Goal: Check status: Check status

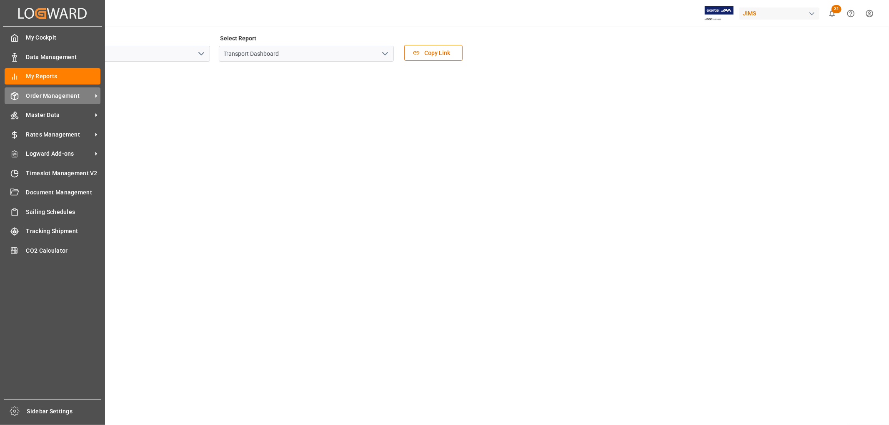
scroll to position [205, 0]
click at [52, 97] on span "Order Management" at bounding box center [59, 96] width 66 height 9
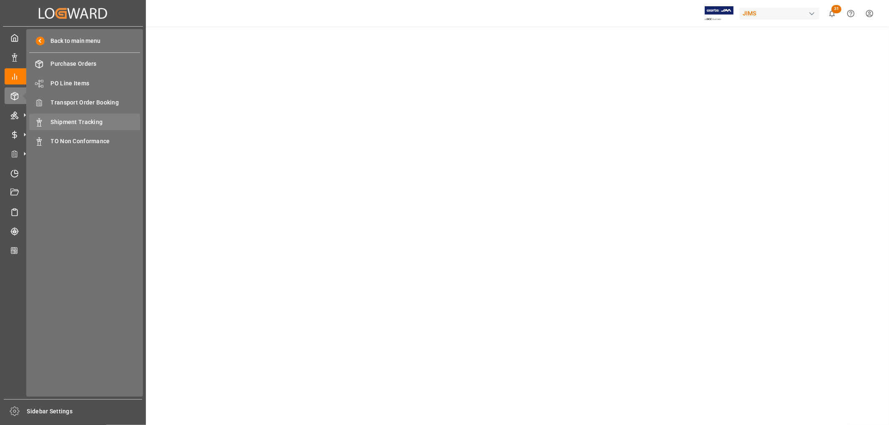
click at [70, 120] on span "Shipment Tracking" at bounding box center [96, 122] width 90 height 9
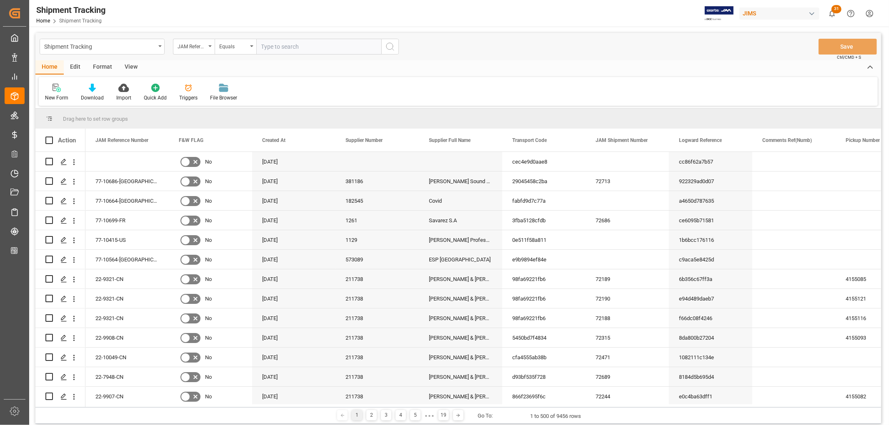
click at [268, 45] on input "text" at bounding box center [318, 47] width 125 height 16
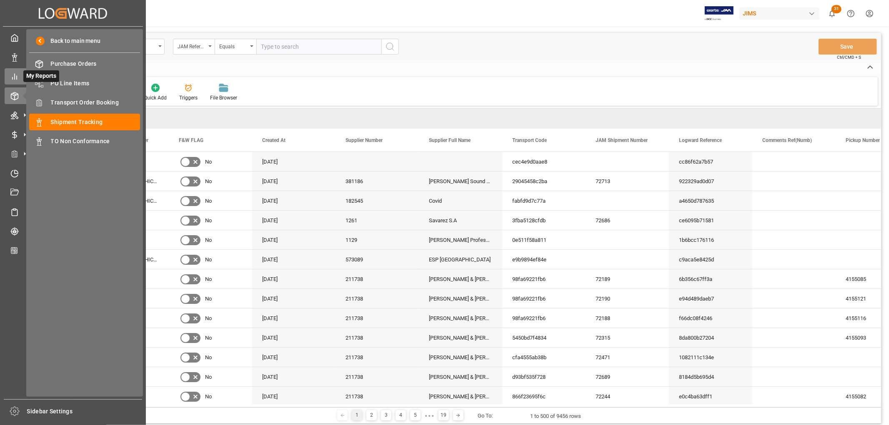
click at [15, 77] on line at bounding box center [15, 76] width 0 height 5
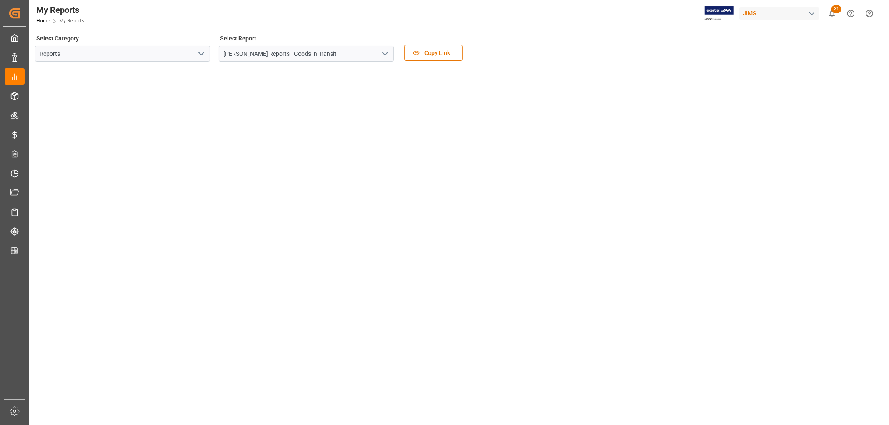
click at [204, 53] on icon "open menu" at bounding box center [201, 54] width 10 height 10
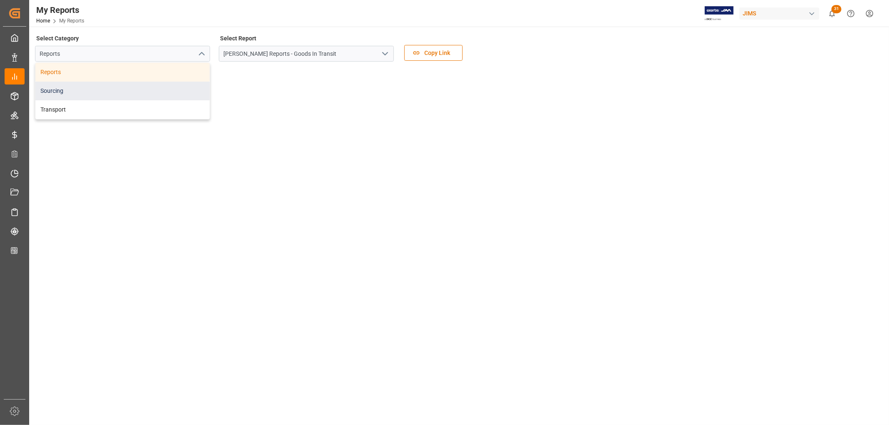
click at [65, 93] on div "Sourcing" at bounding box center [122, 91] width 174 height 19
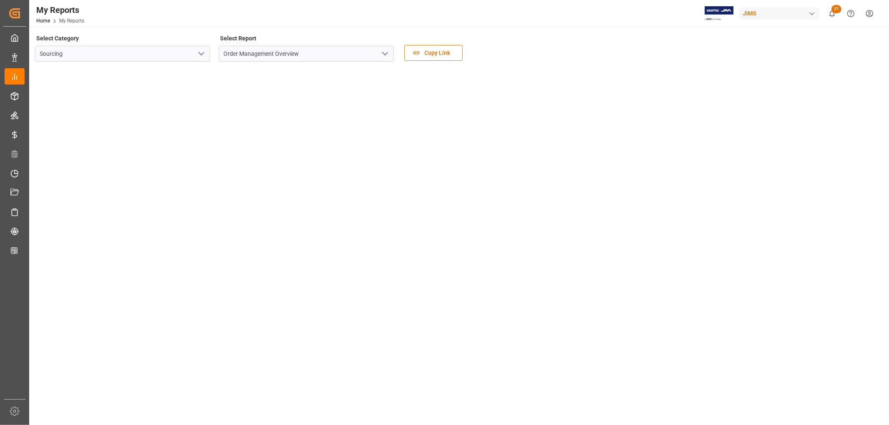
click at [200, 55] on icon "open menu" at bounding box center [201, 54] width 10 height 10
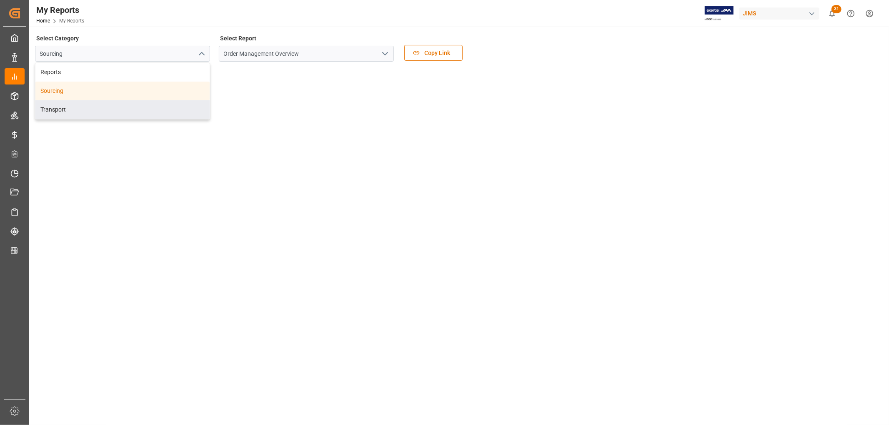
click at [570, 53] on div "Select Category Sourcing Reports Sourcing Transport Select Report Order Managem…" at bounding box center [458, 49] width 846 height 35
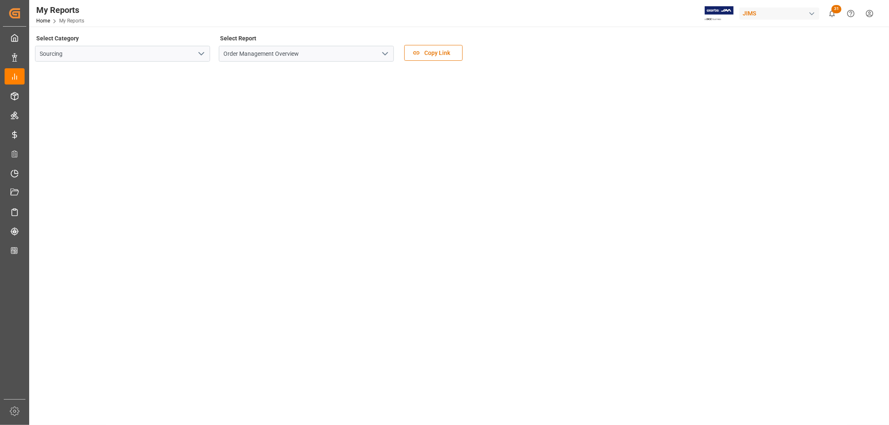
click at [204, 53] on icon "open menu" at bounding box center [201, 54] width 10 height 10
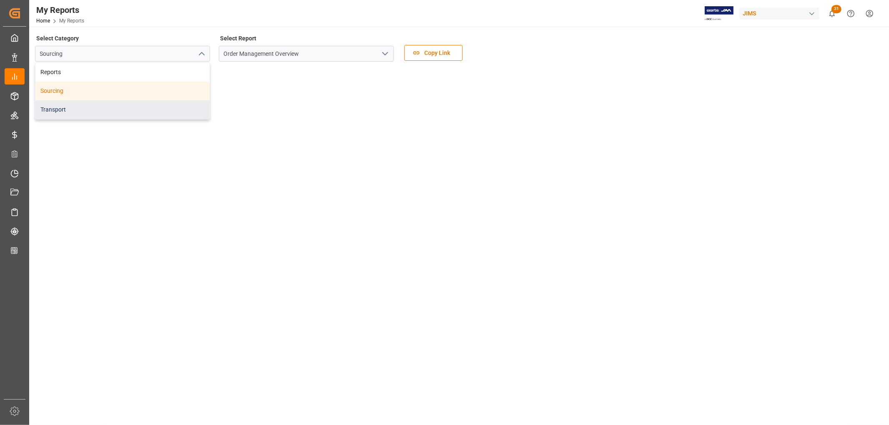
click at [92, 112] on div "Transport" at bounding box center [122, 109] width 174 height 19
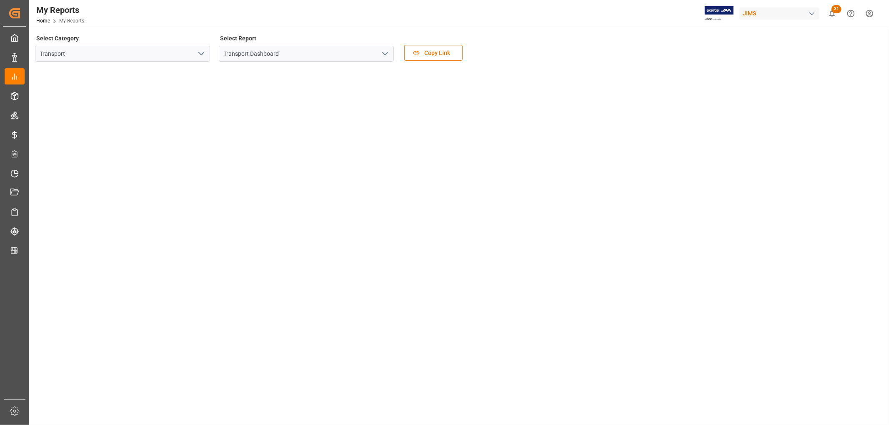
click at [387, 53] on icon "open menu" at bounding box center [385, 54] width 10 height 10
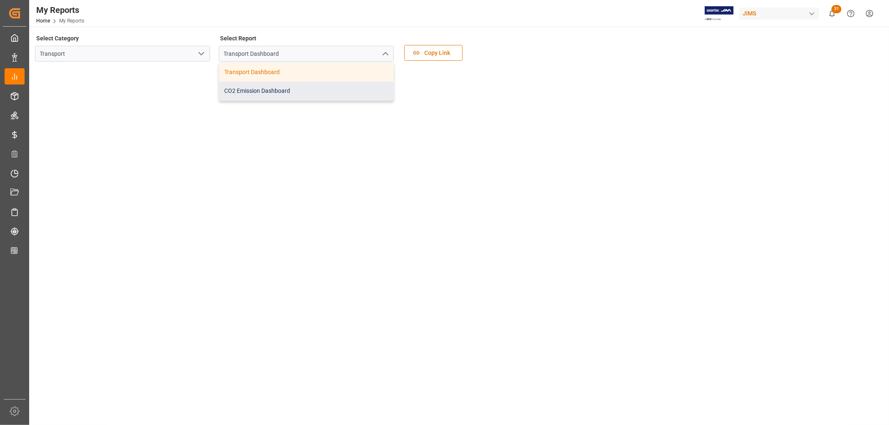
click at [251, 94] on div "CO2 Emission Dashboard" at bounding box center [306, 91] width 174 height 19
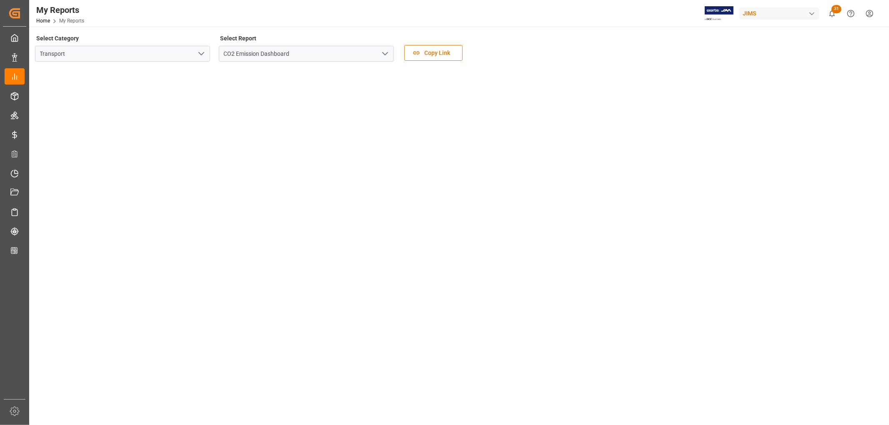
click at [384, 55] on polyline "open menu" at bounding box center [384, 53] width 5 height 2
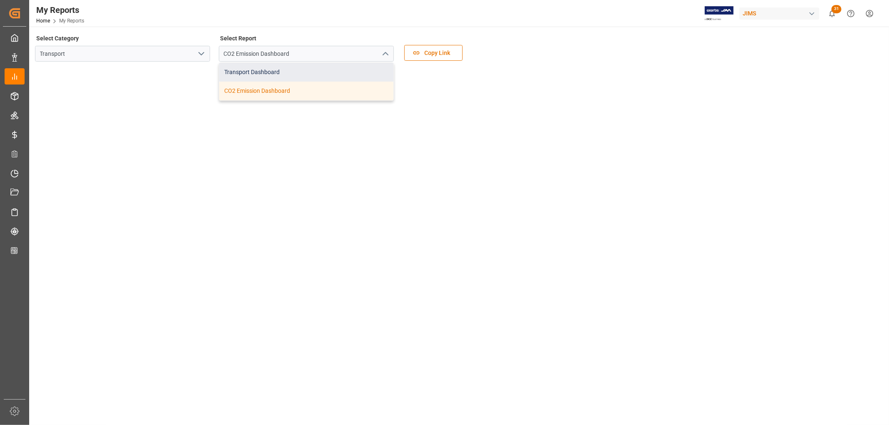
click at [261, 72] on div "Transport Dashboard" at bounding box center [306, 72] width 174 height 19
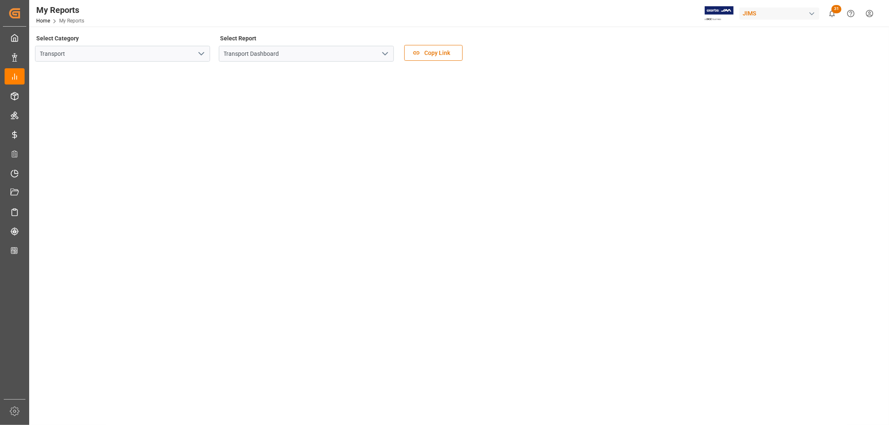
click at [384, 52] on icon "open menu" at bounding box center [385, 54] width 10 height 10
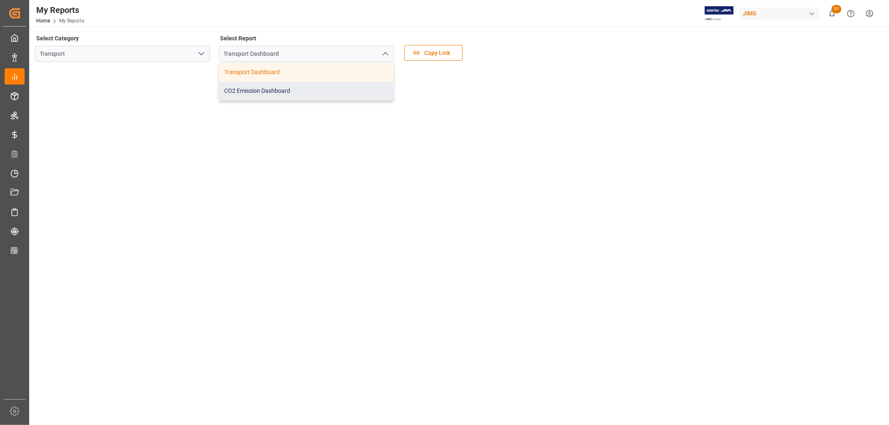
click at [263, 92] on div "CO2 Emission Dashboard" at bounding box center [306, 91] width 174 height 19
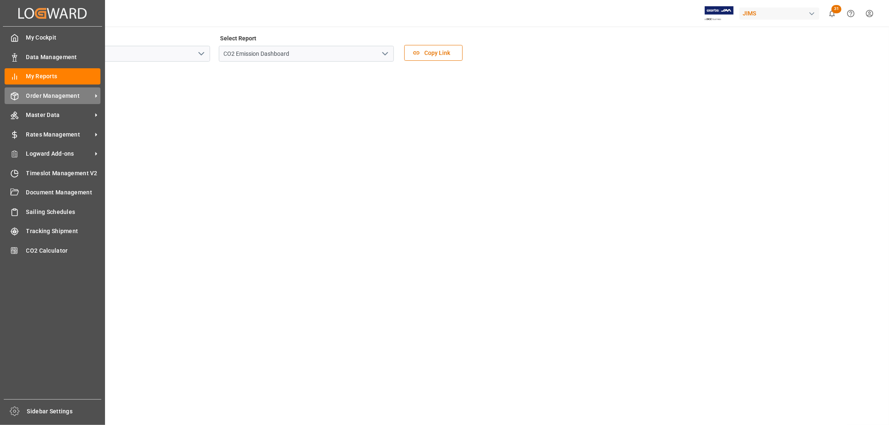
click at [49, 97] on span "Order Management" at bounding box center [59, 96] width 66 height 9
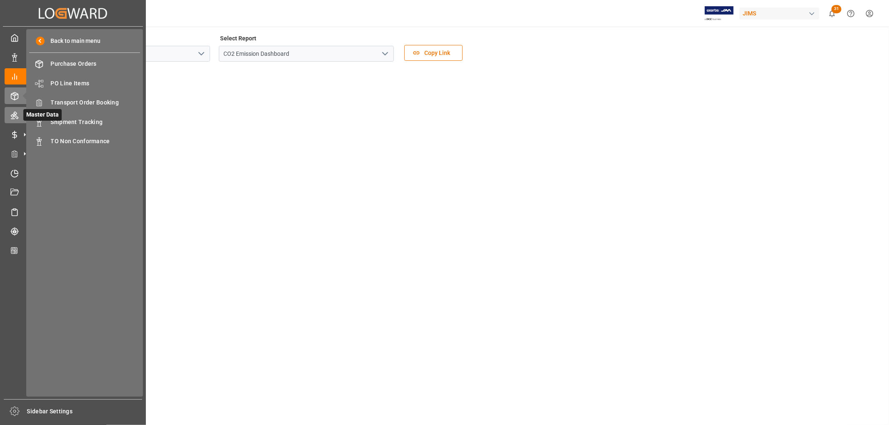
click at [20, 114] on icon at bounding box center [24, 115] width 9 height 9
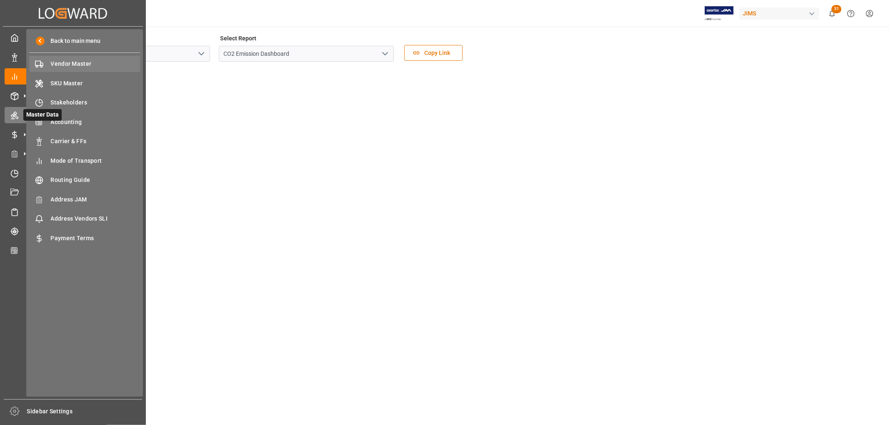
click at [68, 62] on span "Vendor Master" at bounding box center [96, 64] width 90 height 9
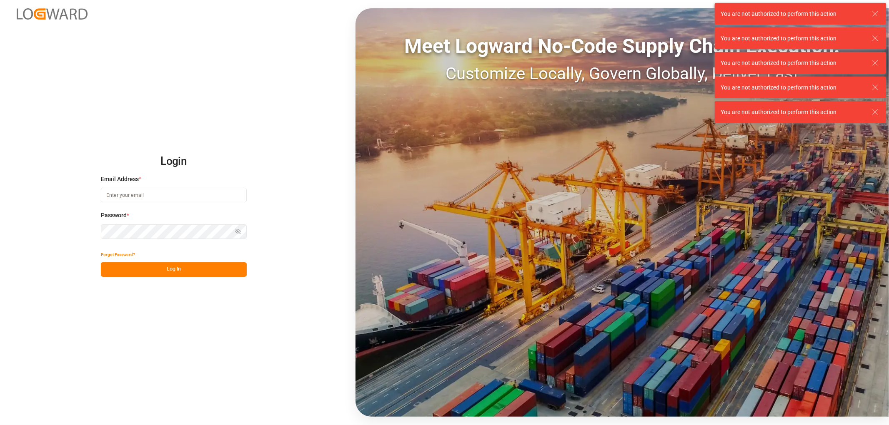
type input "sahar.mosallemi@jamindustries.com"
click at [178, 270] on button "Log In" at bounding box center [174, 269] width 146 height 15
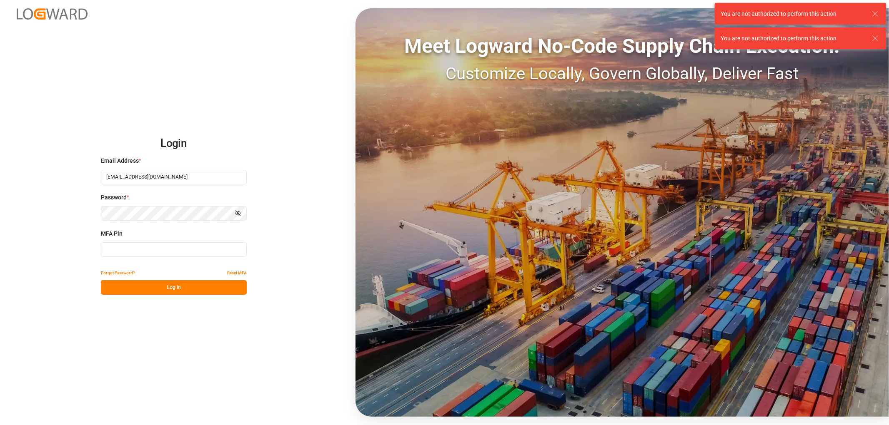
click at [174, 254] on input at bounding box center [174, 249] width 146 height 15
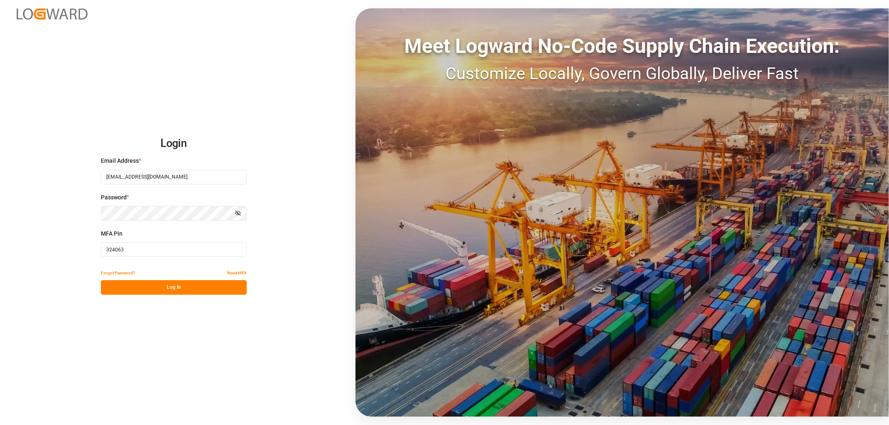
type input "324063"
click at [190, 285] on button "Log In" at bounding box center [174, 287] width 146 height 15
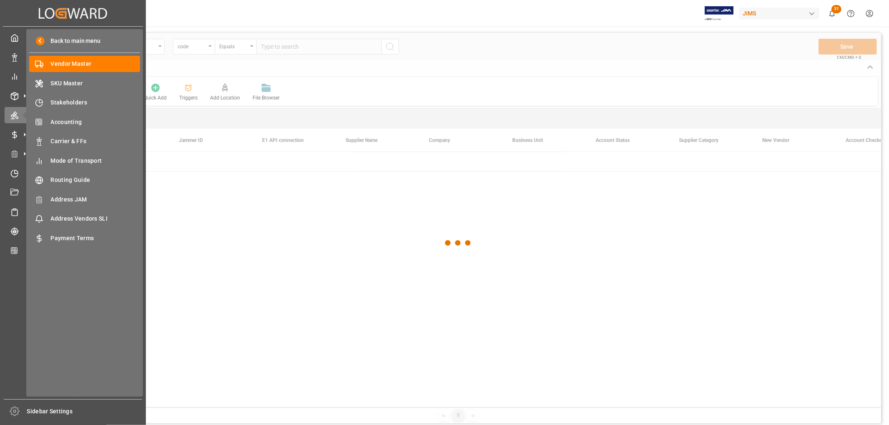
click at [74, 65] on span "Vendor Master" at bounding box center [96, 64] width 90 height 9
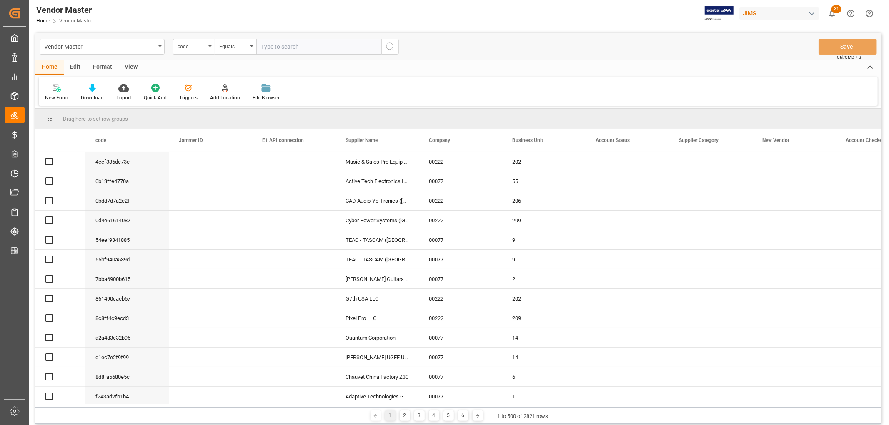
click at [303, 47] on input "text" at bounding box center [318, 47] width 125 height 16
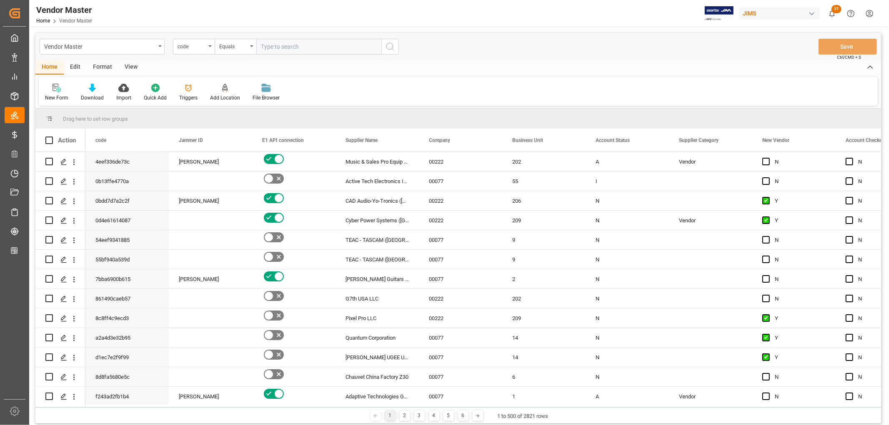
paste input "750432"
type input "750432"
click at [207, 46] on div "code" at bounding box center [194, 47] width 42 height 16
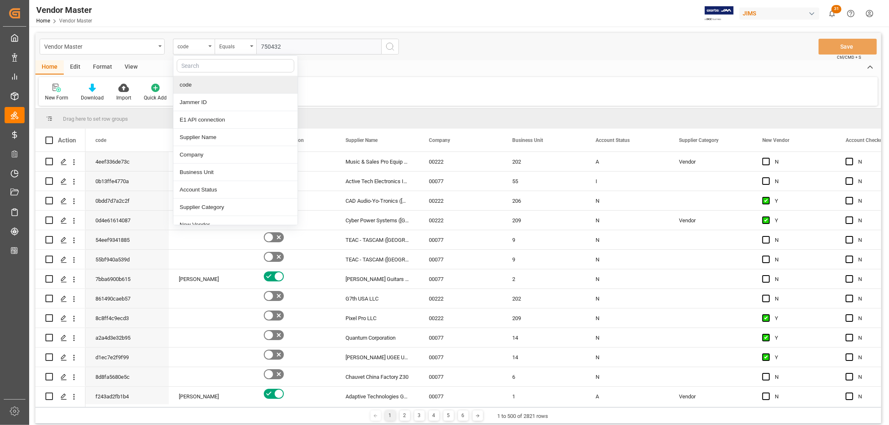
click at [198, 63] on input "text" at bounding box center [235, 65] width 117 height 13
type input "supplier"
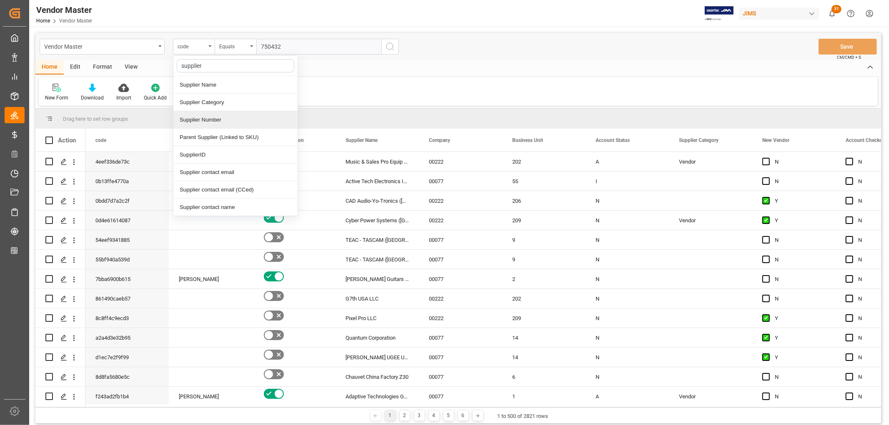
click at [220, 123] on div "Supplier Number" at bounding box center [235, 119] width 124 height 17
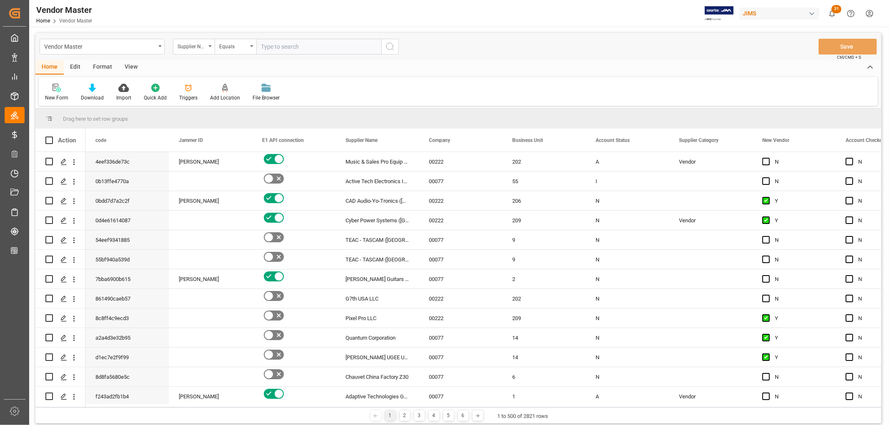
drag, startPoint x: 392, startPoint y: 46, endPoint x: 314, endPoint y: 46, distance: 78.3
click at [392, 45] on icon "search button" at bounding box center [390, 47] width 10 height 10
click at [314, 46] on input "text" at bounding box center [318, 47] width 125 height 16
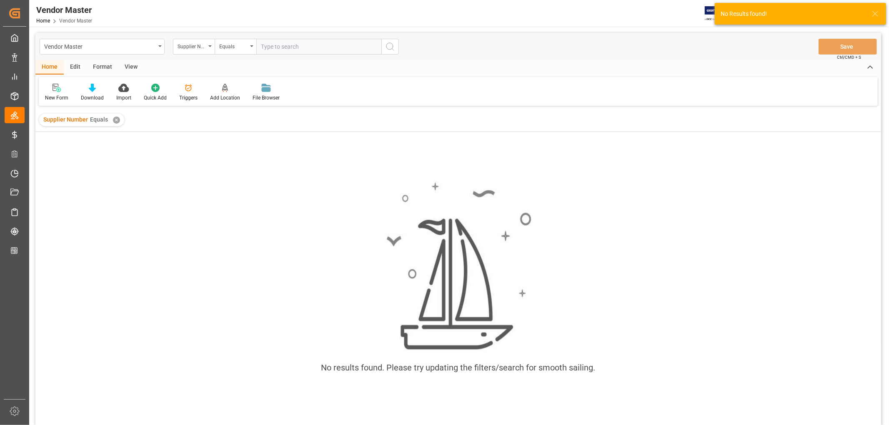
paste input "750432"
type input "750432"
click at [387, 46] on icon "search button" at bounding box center [390, 47] width 10 height 10
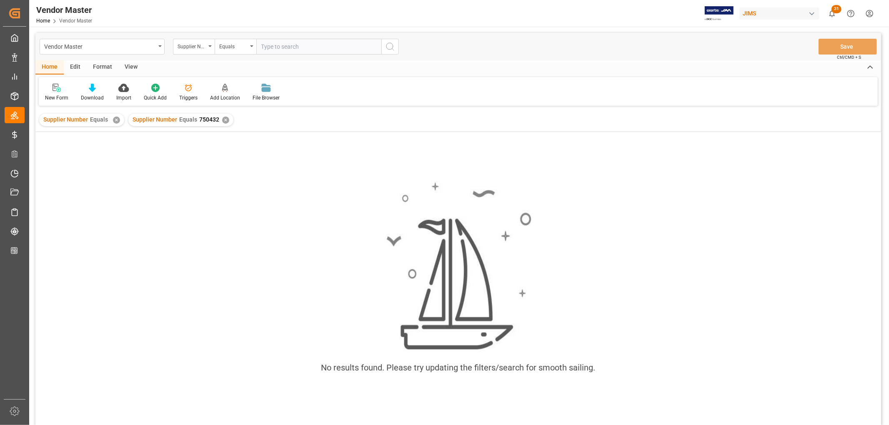
click at [115, 118] on div "✕" at bounding box center [116, 120] width 7 height 7
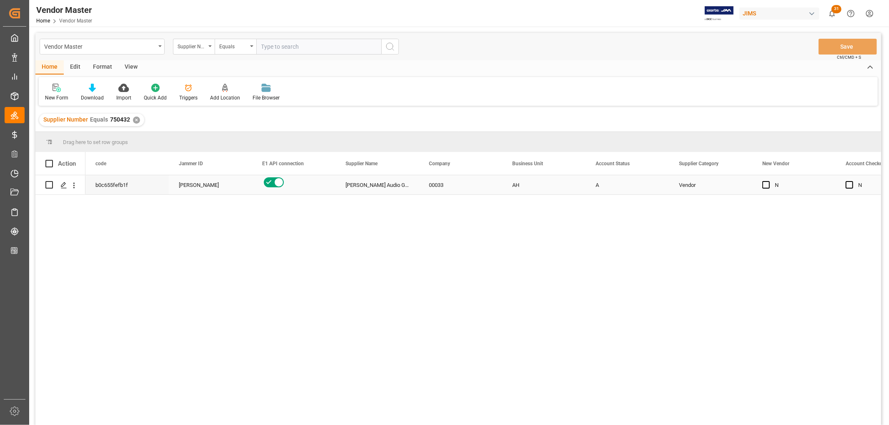
click at [698, 188] on div "Vendor" at bounding box center [710, 185] width 63 height 19
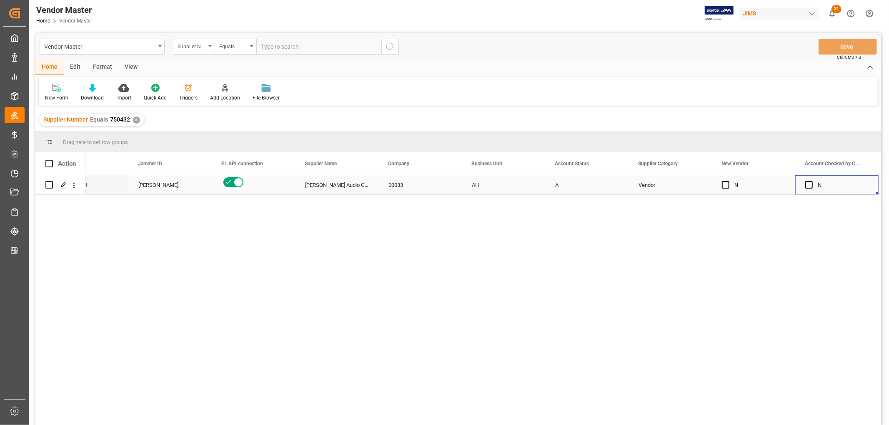
click at [153, 182] on div "Kevin Schofield" at bounding box center [169, 185] width 63 height 19
click at [351, 189] on div "ADAM Audio GmbH" at bounding box center [336, 184] width 83 height 19
click at [417, 190] on div "00033" at bounding box center [419, 184] width 83 height 19
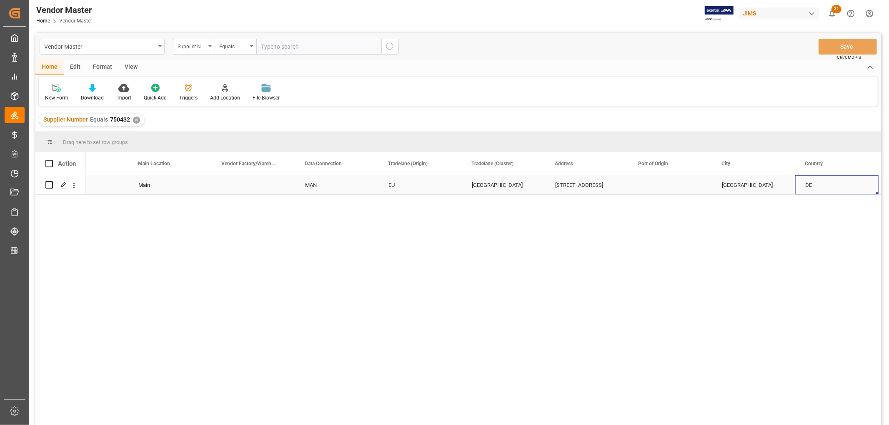
scroll to position [0, 0]
click at [645, 188] on div "Berlin" at bounding box center [669, 184] width 83 height 19
click at [511, 186] on div "Rudower Chaussee 50" at bounding box center [503, 184] width 83 height 19
click at [652, 192] on div "Berlin" at bounding box center [669, 184] width 83 height 19
click at [251, 184] on div "MAN" at bounding box center [253, 185] width 63 height 19
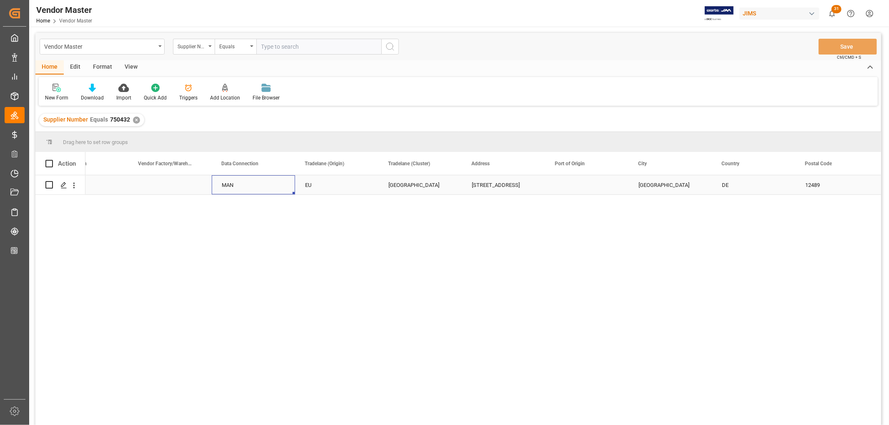
click at [403, 187] on div "North Europe" at bounding box center [419, 185] width 63 height 19
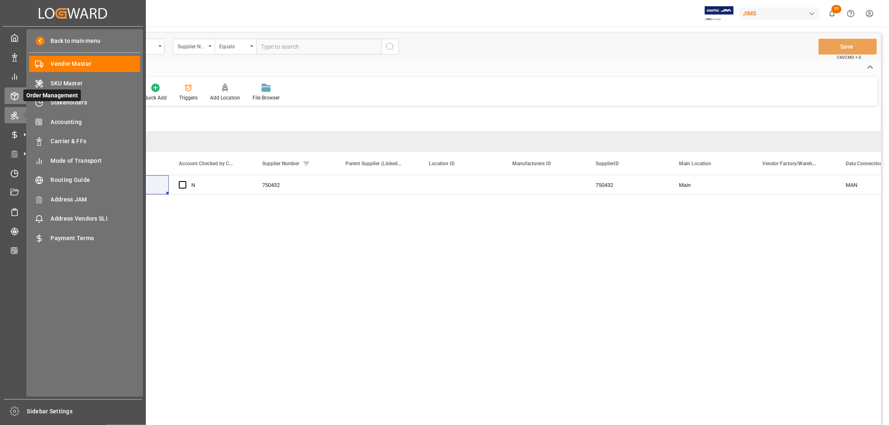
click at [15, 94] on icon at bounding box center [14, 96] width 8 height 8
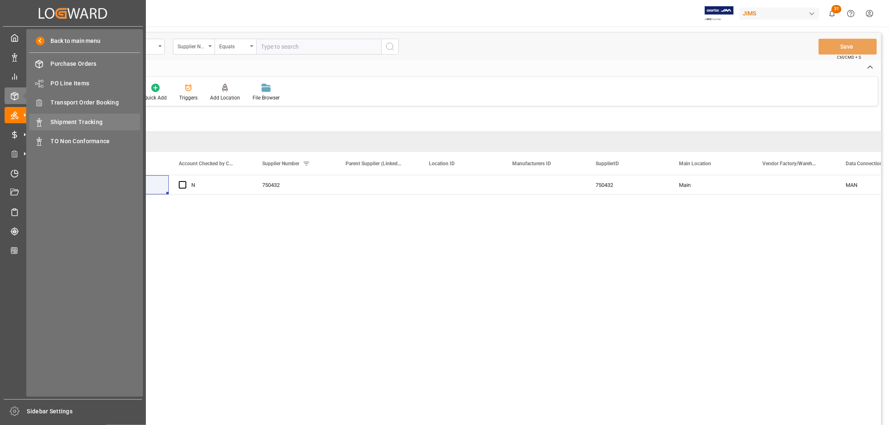
click at [85, 121] on span "Shipment Tracking" at bounding box center [96, 122] width 90 height 9
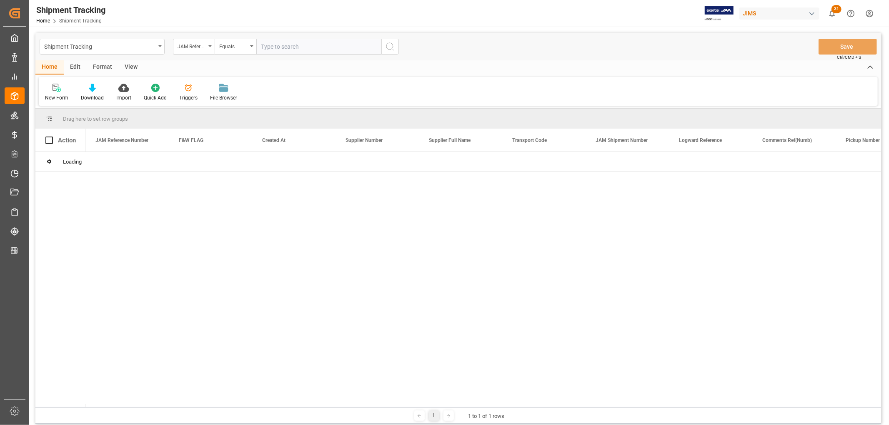
click at [287, 45] on input "text" at bounding box center [318, 47] width 125 height 16
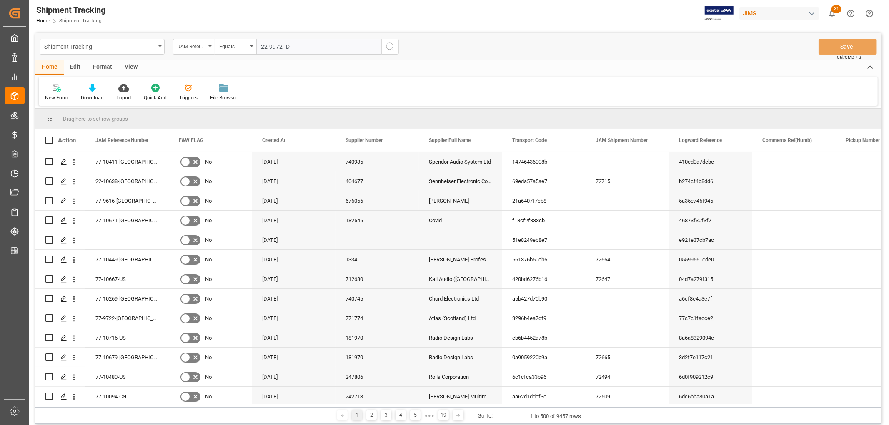
type input "22-9972-ID"
click at [389, 45] on icon "search button" at bounding box center [390, 47] width 10 height 10
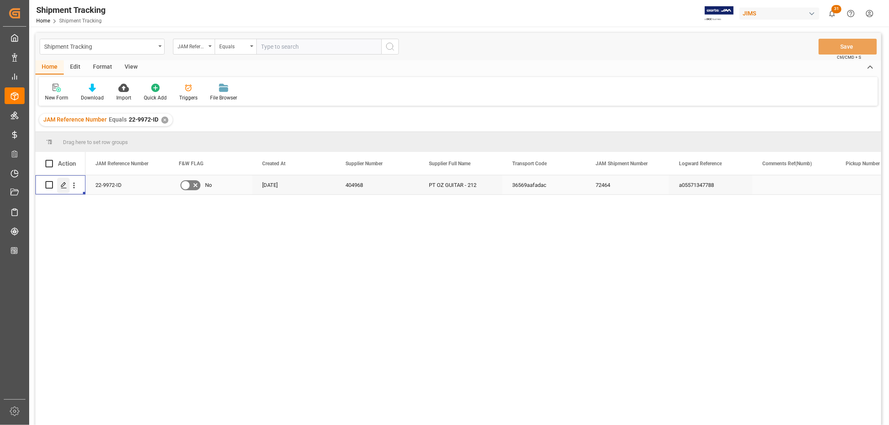
click at [63, 185] on icon "Press SPACE to select this row." at bounding box center [63, 185] width 7 height 7
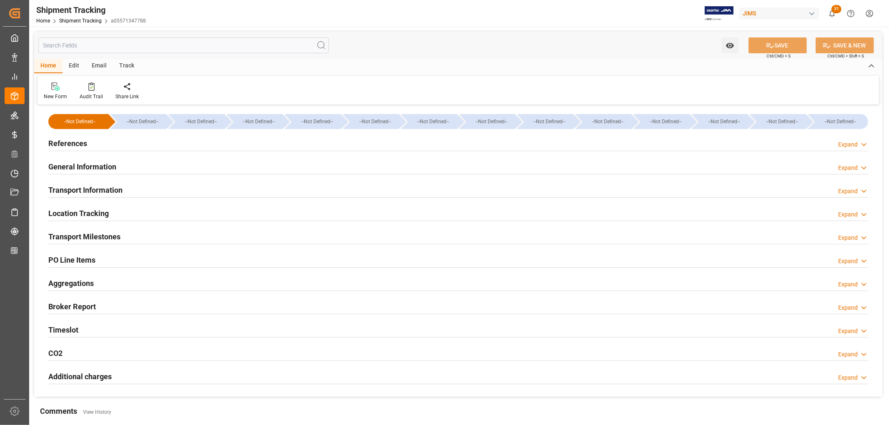
type input "Cosco"
type input "COSCO Shipping Co. Ltd."
type input "V7A2788"
type input "17183.5"
type input "12-08-2025 00:00"
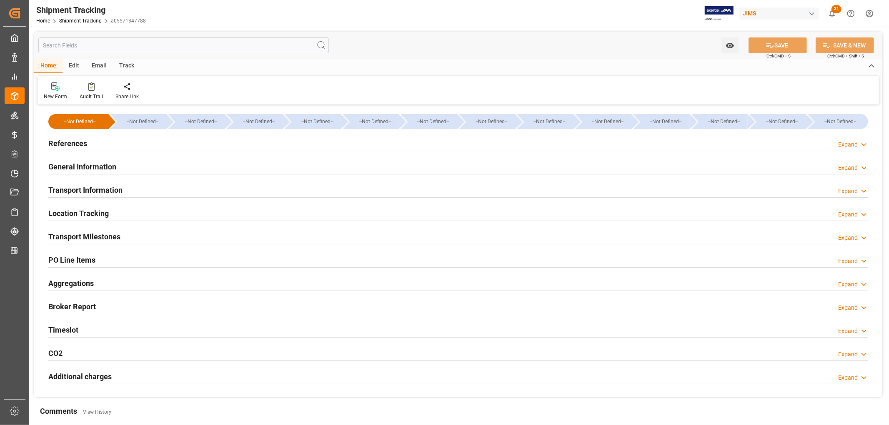
type input "15-08-2025 00:00"
type input "20-08-2025 00:00"
type input "03-10-2025 11:59"
click at [67, 167] on h2 "General Information" at bounding box center [82, 166] width 68 height 11
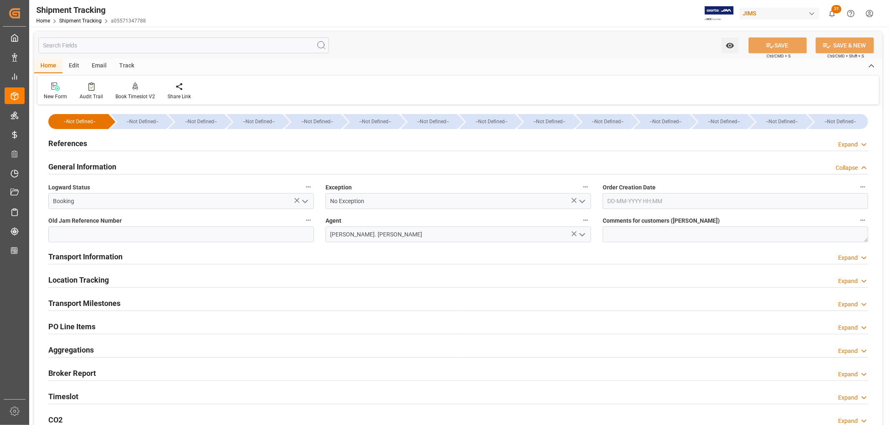
click at [67, 166] on h2 "General Information" at bounding box center [82, 166] width 68 height 11
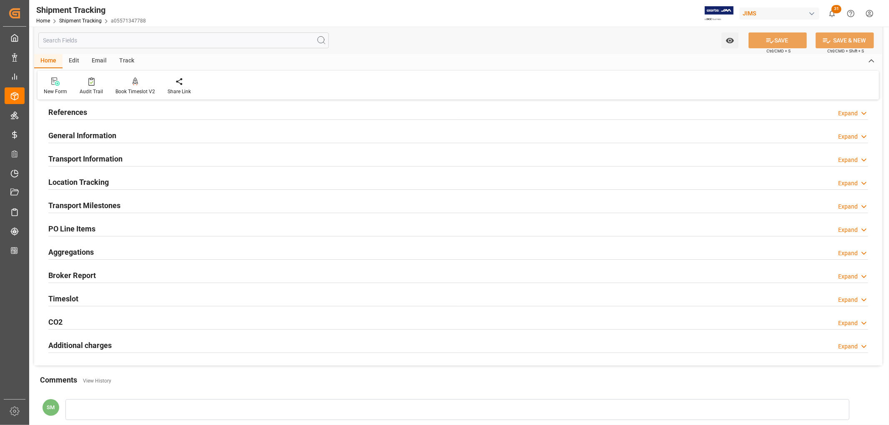
scroll to position [46, 0]
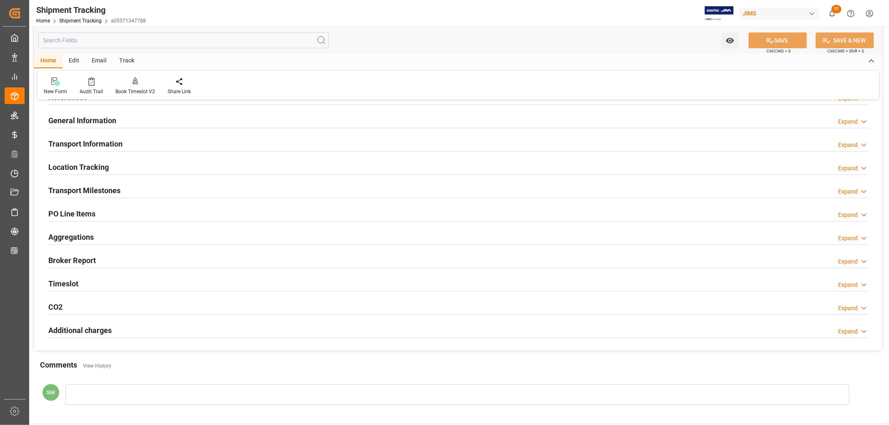
click at [89, 184] on div "Transport Milestones" at bounding box center [84, 190] width 72 height 16
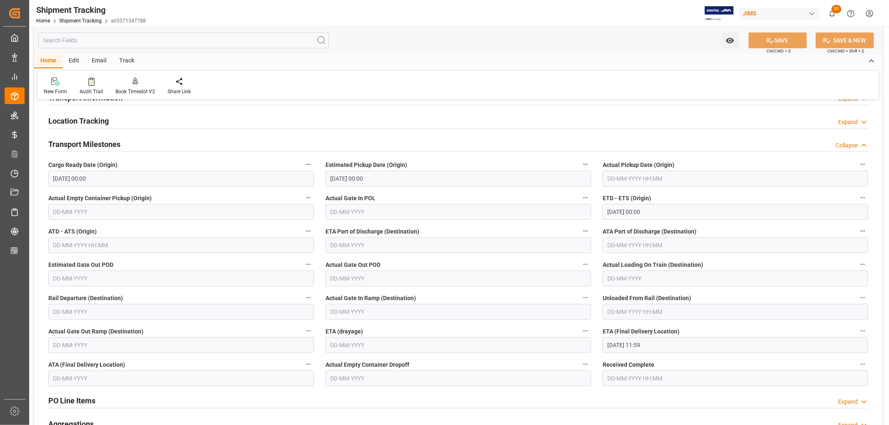
scroll to position [0, 0]
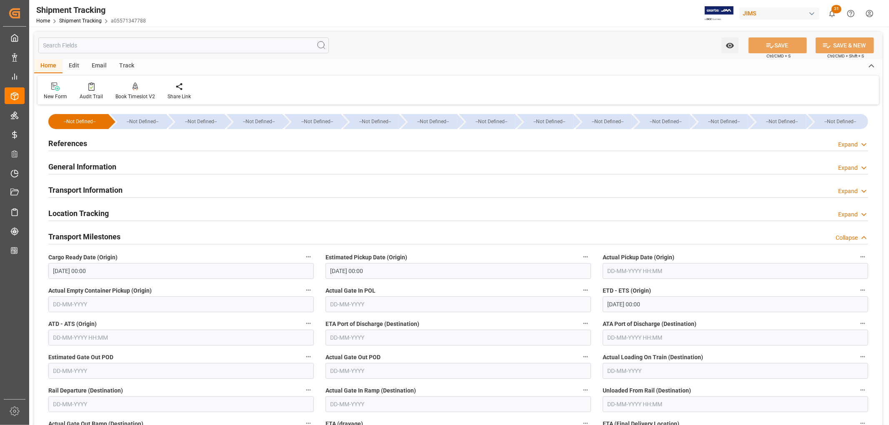
click at [78, 189] on h2 "Transport Information" at bounding box center [85, 190] width 74 height 11
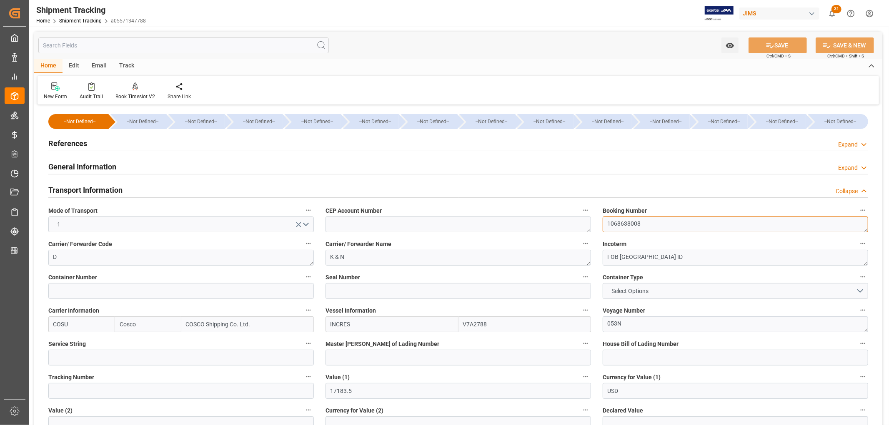
click at [621, 222] on textarea "1068638008" at bounding box center [734, 225] width 265 height 16
click at [69, 165] on h2 "General Information" at bounding box center [82, 166] width 68 height 11
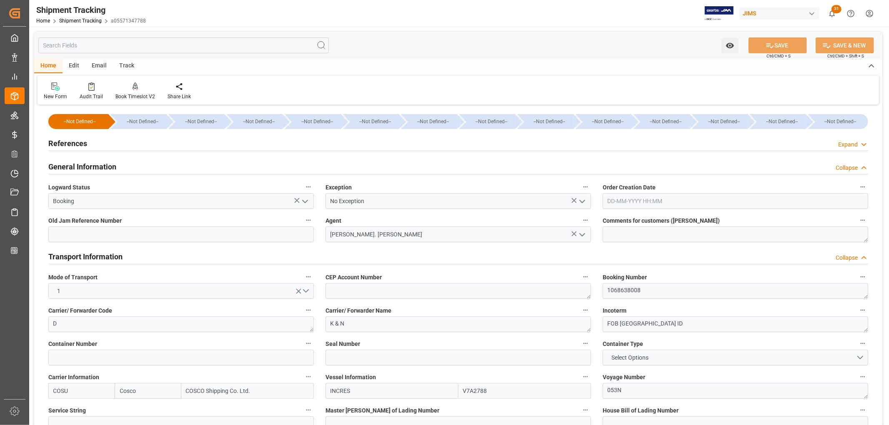
click at [69, 166] on h2 "General Information" at bounding box center [82, 166] width 68 height 11
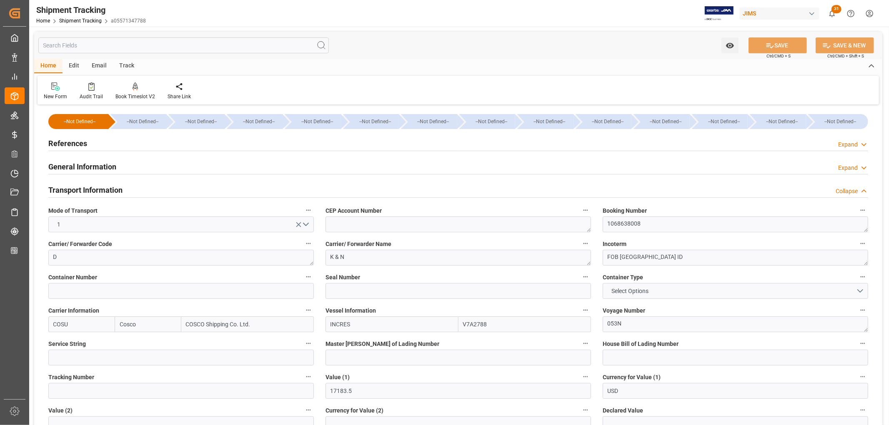
click at [72, 144] on h2 "References" at bounding box center [67, 143] width 39 height 11
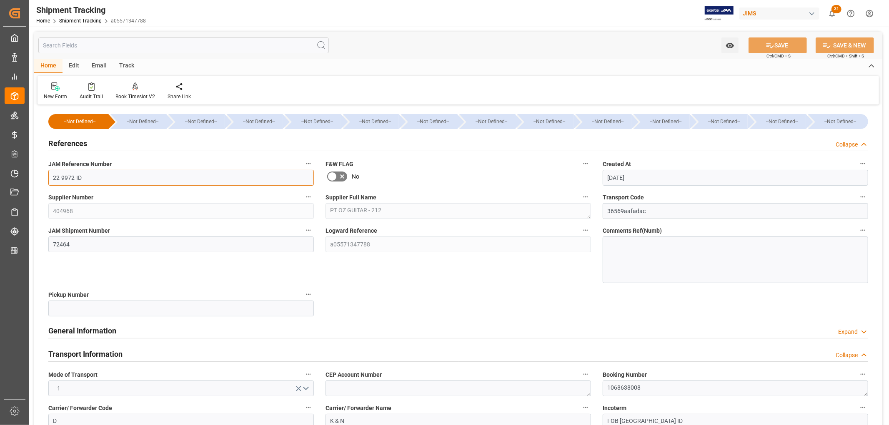
drag, startPoint x: 88, startPoint y: 177, endPoint x: 44, endPoint y: 176, distance: 44.2
click at [44, 176] on div "JAM Reference Number 22-9972-ID" at bounding box center [180, 171] width 277 height 33
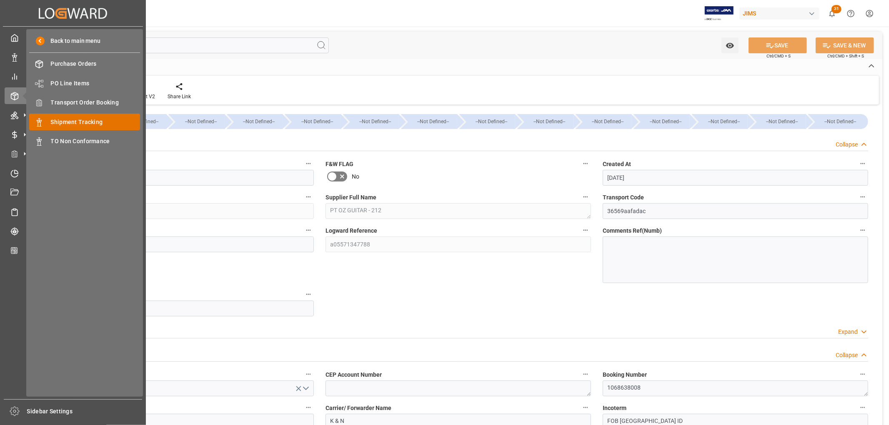
click at [82, 121] on span "Shipment Tracking" at bounding box center [96, 122] width 90 height 9
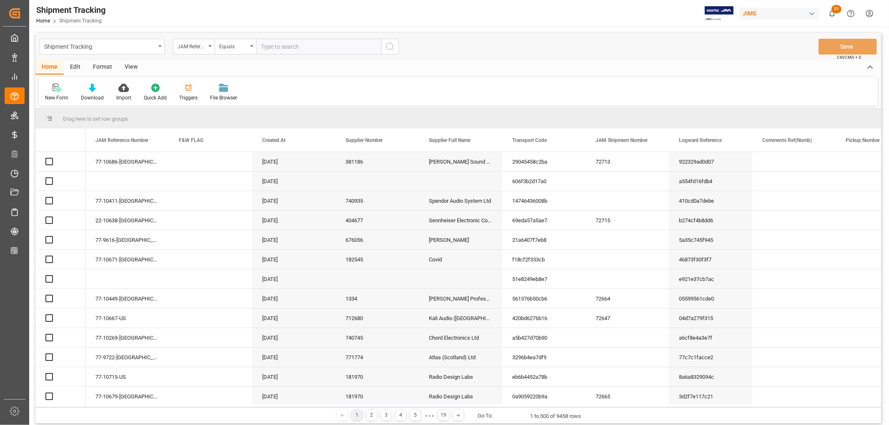
click at [281, 46] on input "text" at bounding box center [318, 47] width 125 height 16
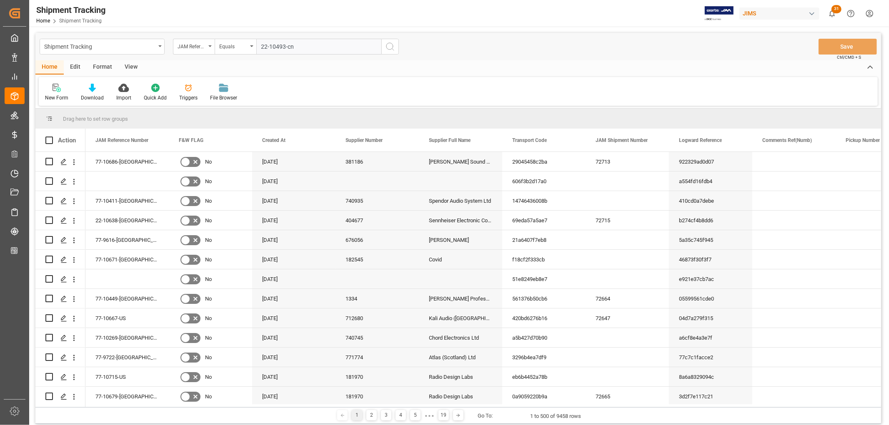
type input "22-10493-cn"
drag, startPoint x: 387, startPoint y: 48, endPoint x: 184, endPoint y: 201, distance: 254.5
click at [387, 48] on icon "search button" at bounding box center [390, 47] width 10 height 10
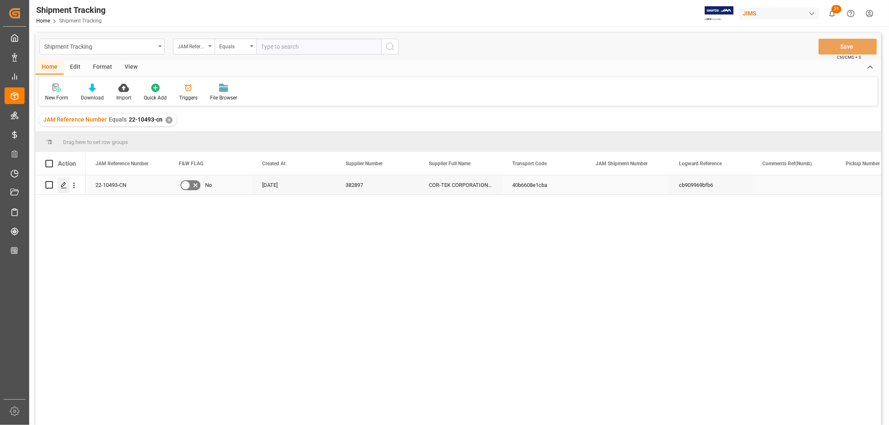
click at [62, 184] on polygon "Press SPACE to select this row." at bounding box center [63, 184] width 4 height 4
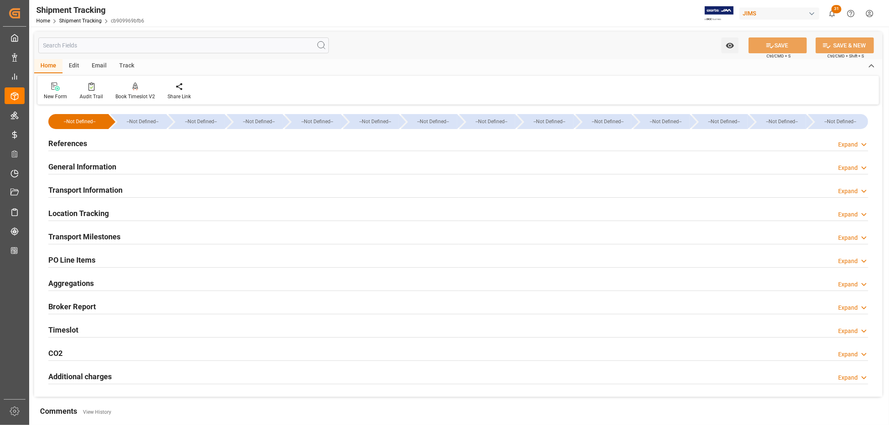
click at [82, 192] on h2 "Transport Information" at bounding box center [85, 190] width 74 height 11
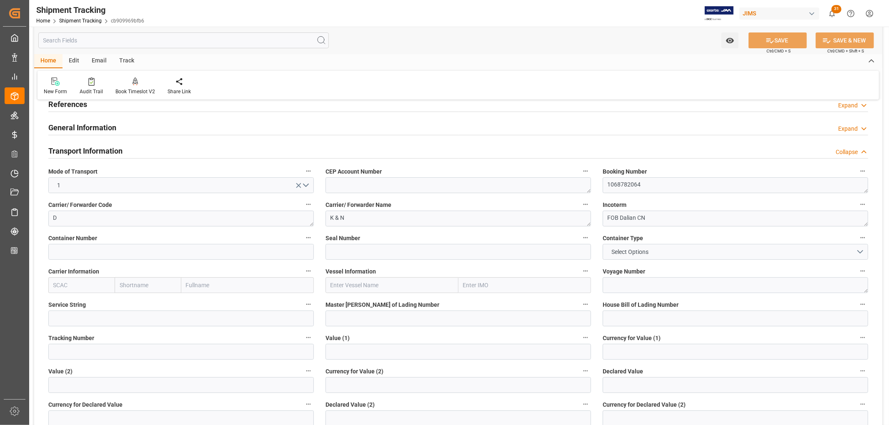
scroll to position [92, 0]
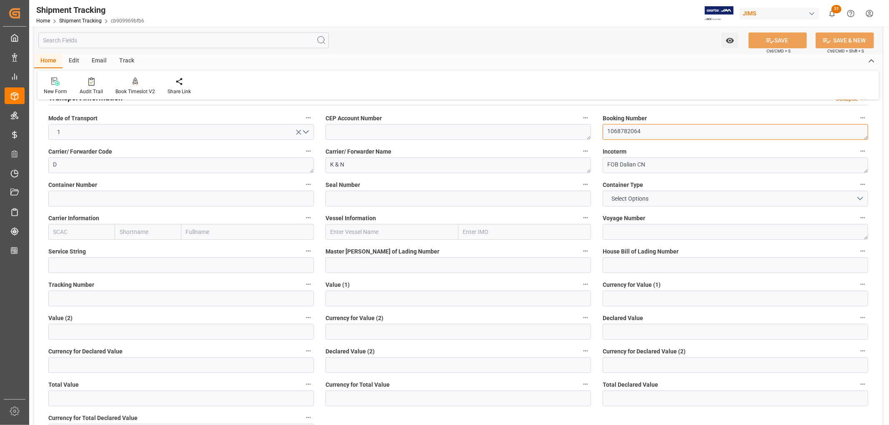
click at [623, 130] on textarea "1068782064" at bounding box center [734, 132] width 265 height 16
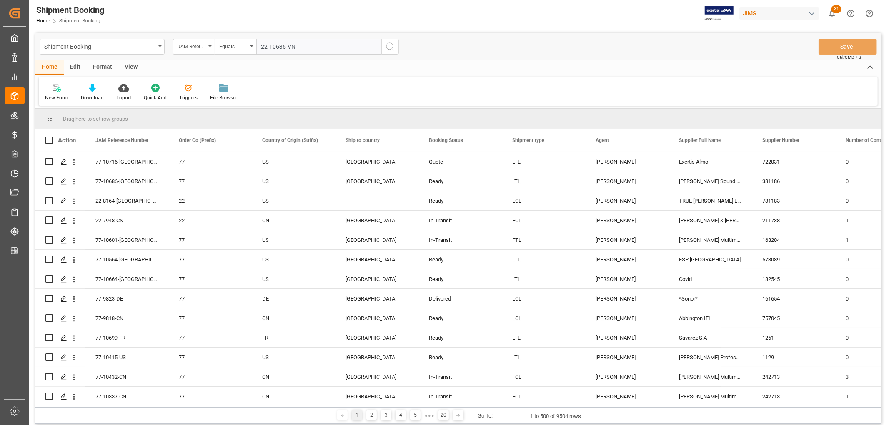
type input "22-10635-VN"
click at [391, 45] on icon "search button" at bounding box center [390, 47] width 10 height 10
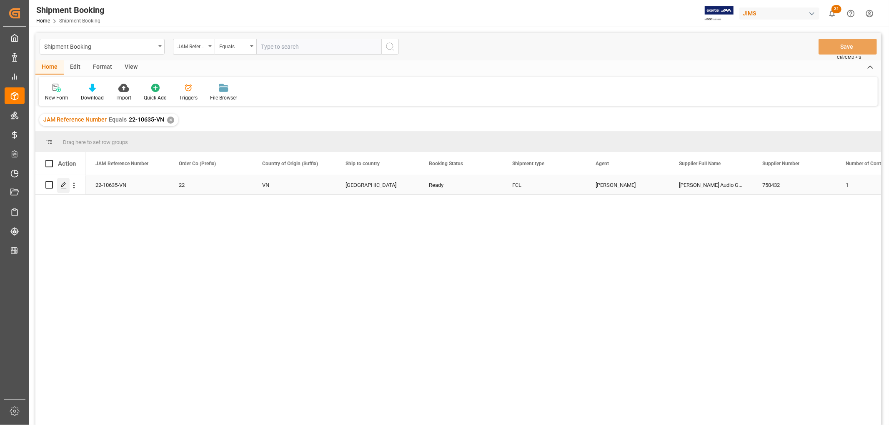
click at [63, 186] on polygon "Press SPACE to select this row." at bounding box center [63, 184] width 4 height 4
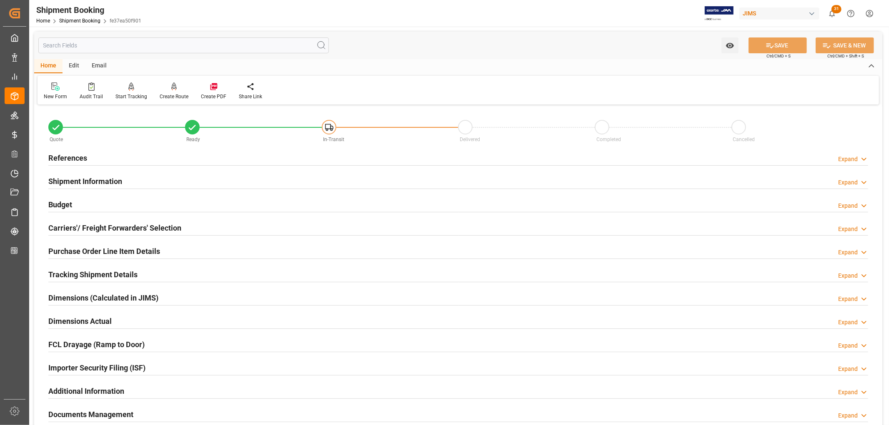
click at [82, 185] on h2 "Shipment Information" at bounding box center [85, 181] width 74 height 11
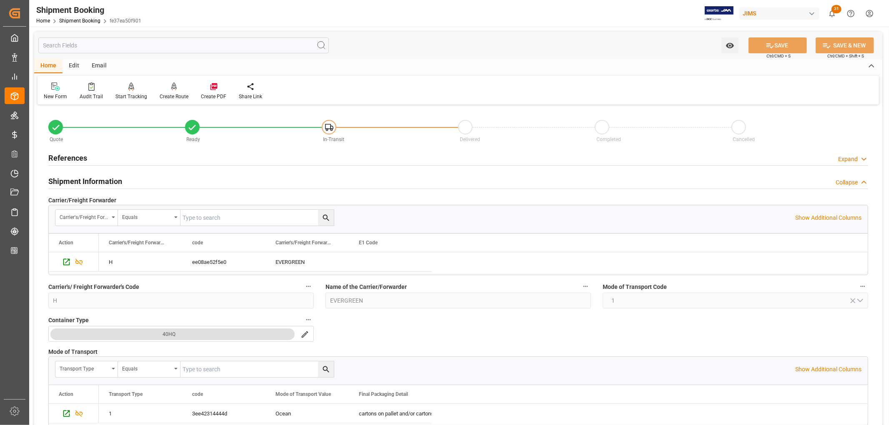
click at [83, 185] on h2 "Shipment Information" at bounding box center [85, 181] width 74 height 11
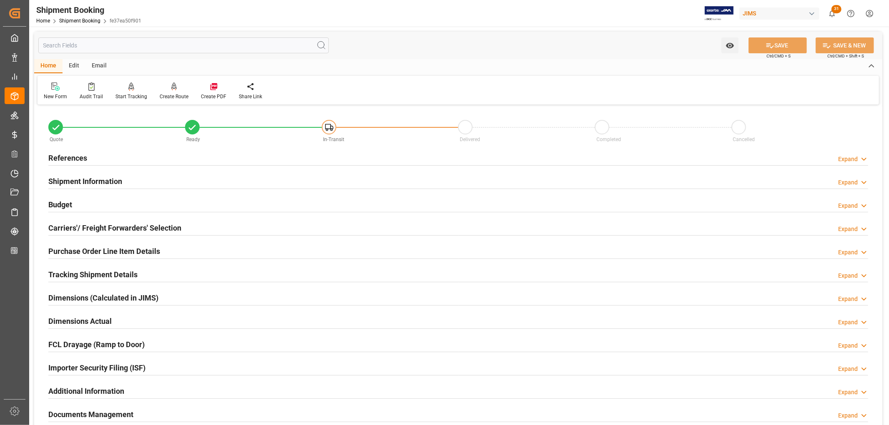
click at [67, 207] on h2 "Budget" at bounding box center [60, 204] width 24 height 11
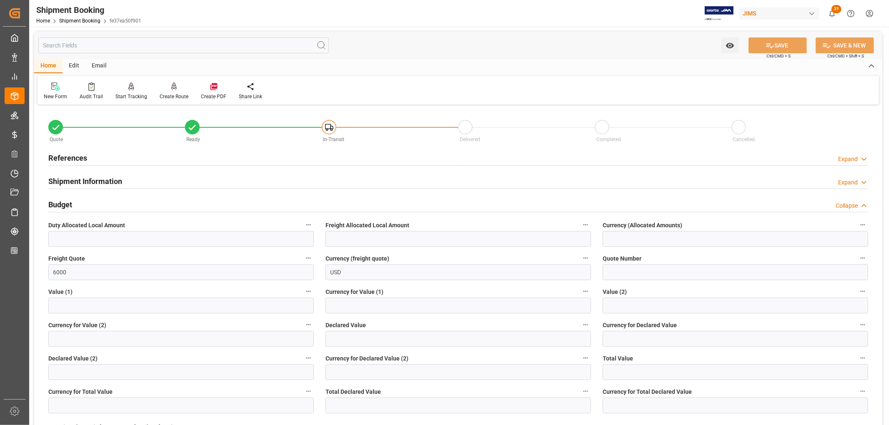
click at [67, 207] on h2 "Budget" at bounding box center [60, 204] width 24 height 11
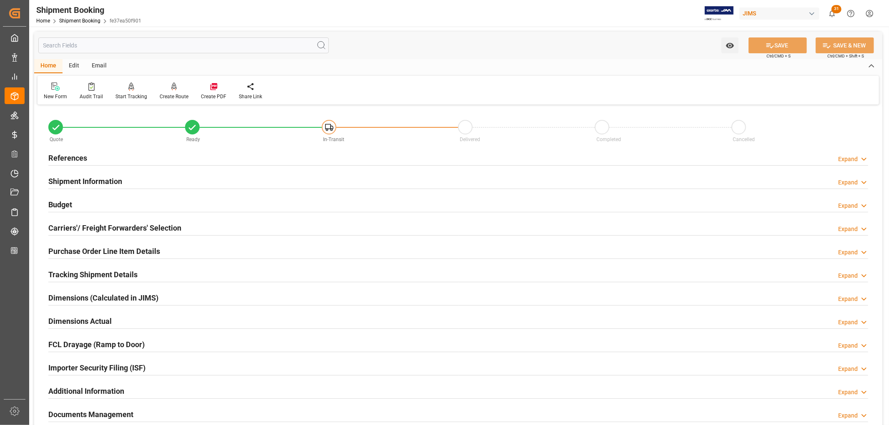
click at [128, 227] on h2 "Carriers'/ Freight Forwarders' Selection" at bounding box center [114, 227] width 133 height 11
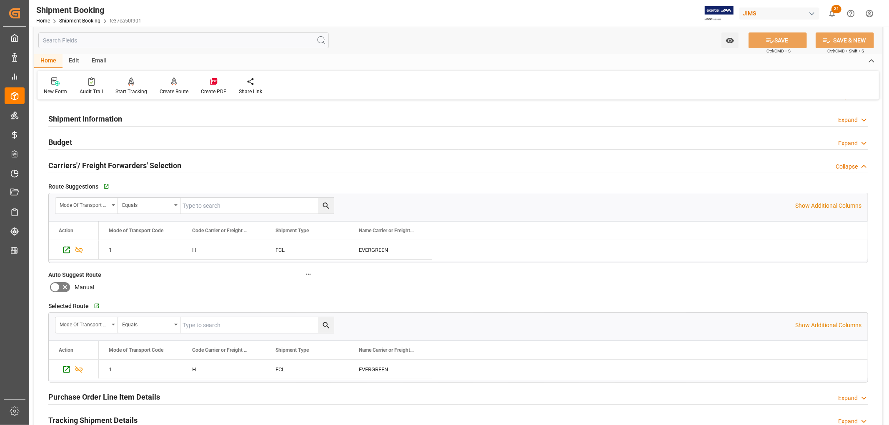
scroll to position [46, 0]
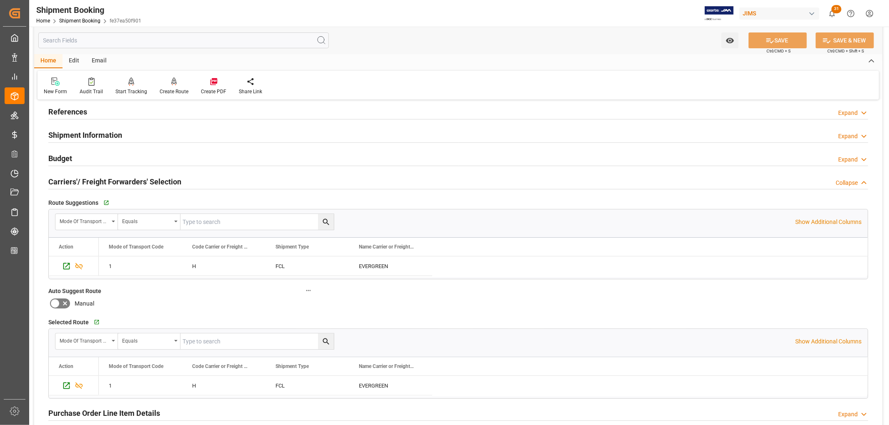
click at [115, 178] on h2 "Carriers'/ Freight Forwarders' Selection" at bounding box center [114, 181] width 133 height 11
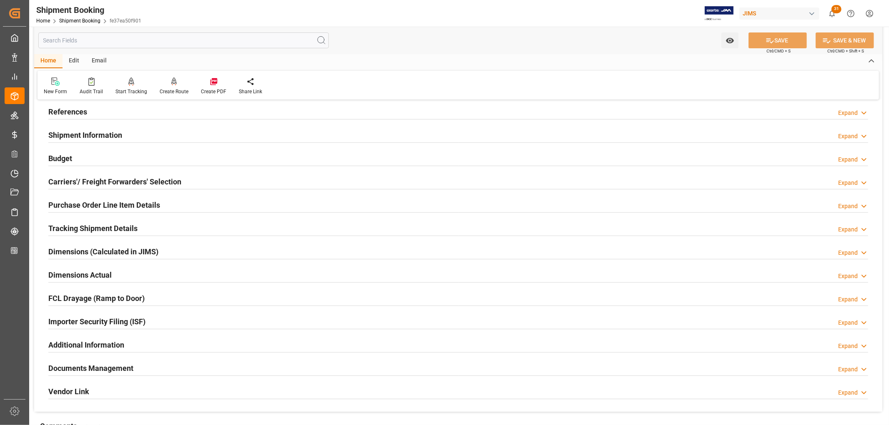
click at [113, 135] on h2 "Shipment Information" at bounding box center [85, 135] width 74 height 11
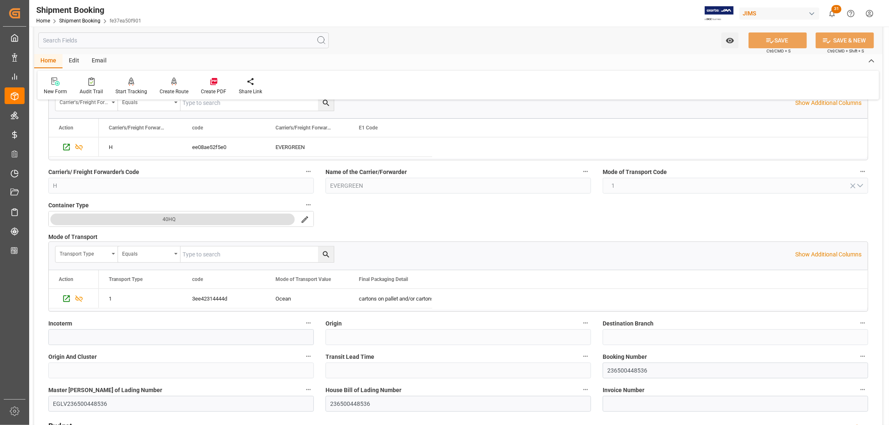
scroll to position [231, 0]
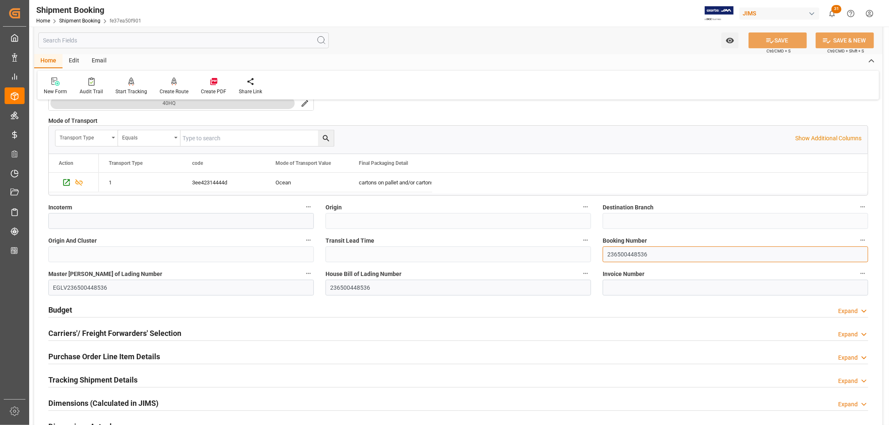
click at [625, 261] on input "236500448536" at bounding box center [734, 255] width 265 height 16
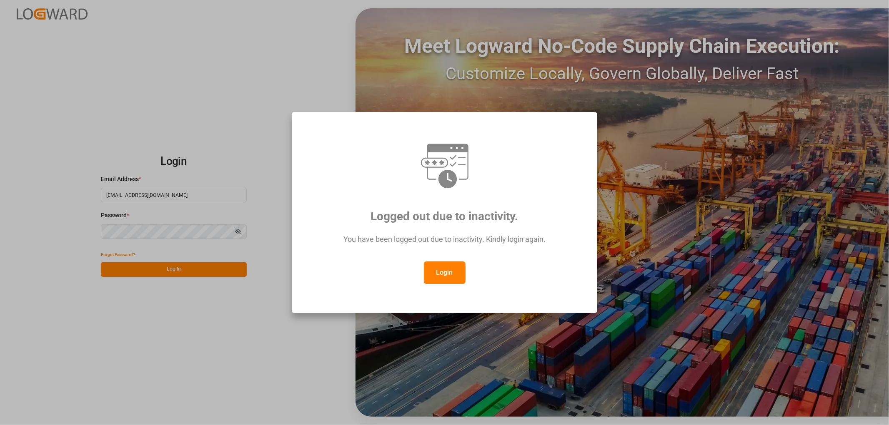
click at [444, 268] on button "Login" at bounding box center [445, 273] width 42 height 22
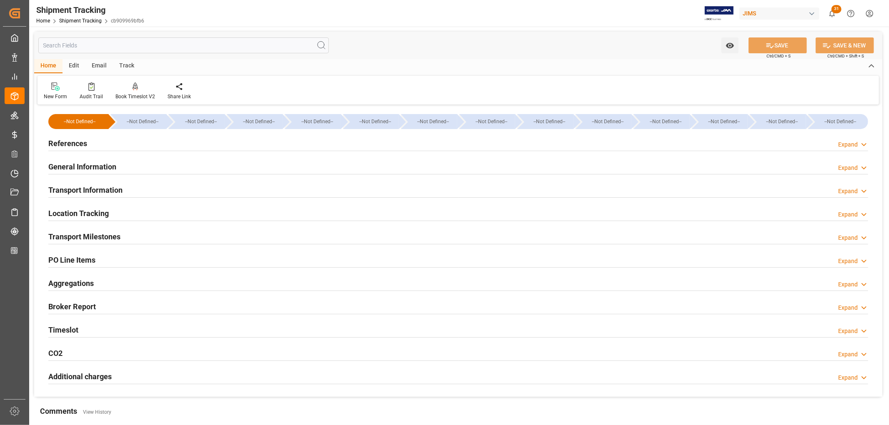
click at [62, 262] on h2 "PO Line Items" at bounding box center [71, 260] width 47 height 11
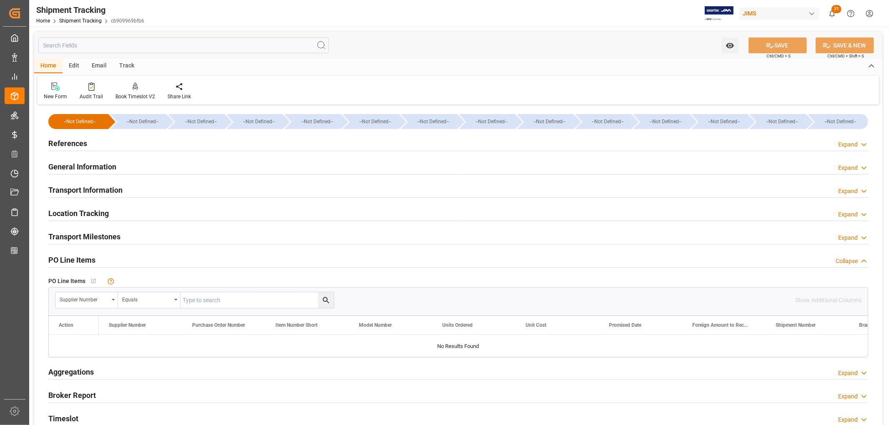
click at [73, 168] on h2 "General Information" at bounding box center [82, 166] width 68 height 11
